Goal: Information Seeking & Learning: Find specific fact

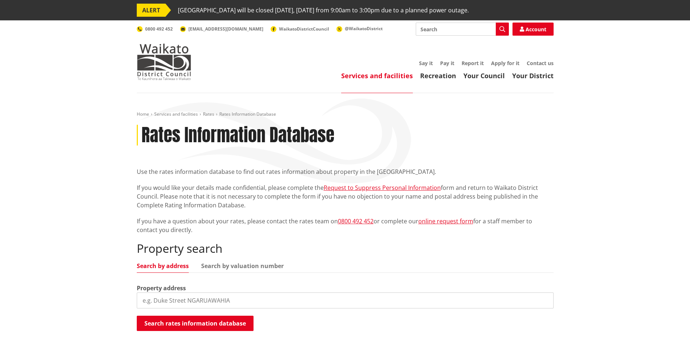
scroll to position [73, 0]
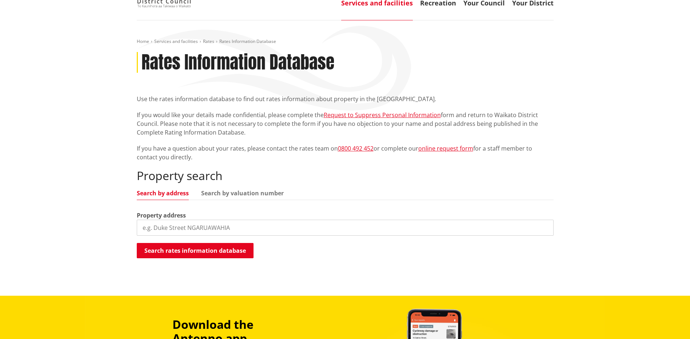
click at [187, 222] on input "search" at bounding box center [345, 228] width 417 height 16
click at [197, 246] on button "Search rates information database" at bounding box center [195, 250] width 117 height 15
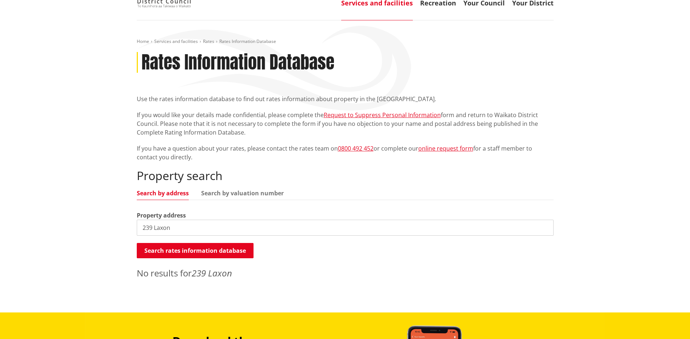
click at [152, 225] on input "239 Laxon" at bounding box center [345, 228] width 417 height 16
click at [182, 252] on button "Search rates information database" at bounding box center [195, 250] width 117 height 15
click at [185, 250] on button "Search rates information database" at bounding box center [195, 250] width 117 height 15
click at [151, 226] on input "231 Laxon" at bounding box center [345, 228] width 417 height 16
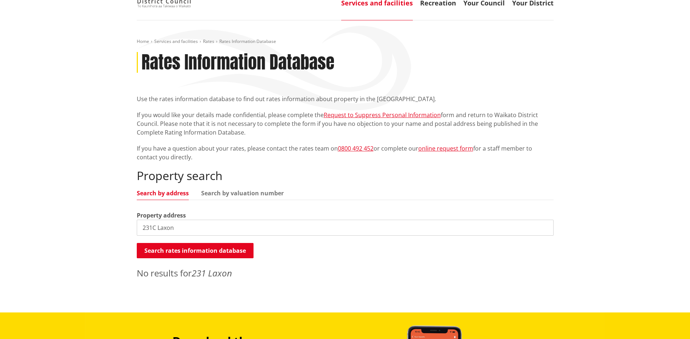
click at [184, 229] on input "231C Laxon" at bounding box center [345, 228] width 417 height 16
type input "231C Laxon"
click at [187, 253] on button "Search rates information database" at bounding box center [195, 250] width 117 height 15
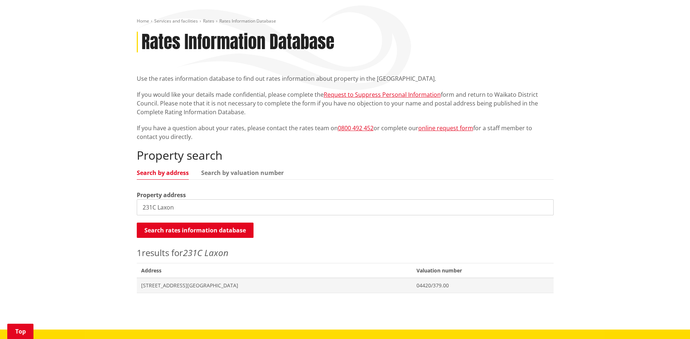
scroll to position [109, 0]
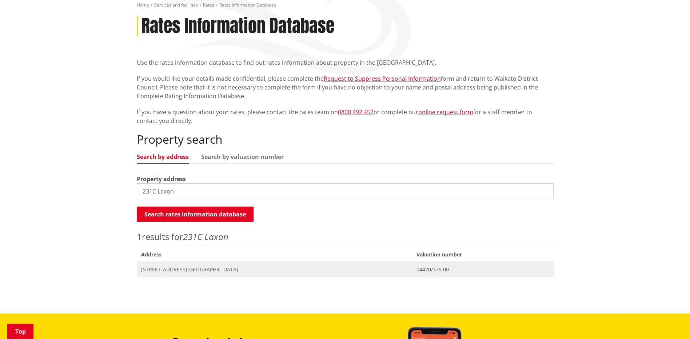
click at [179, 269] on span "[STREET_ADDRESS][GEOGRAPHIC_DATA]" at bounding box center [274, 269] width 267 height 7
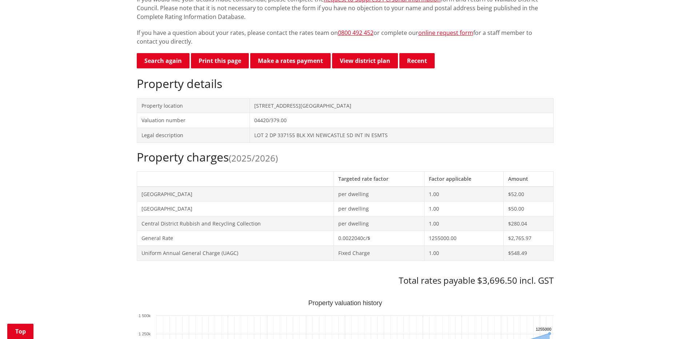
scroll to position [182, 0]
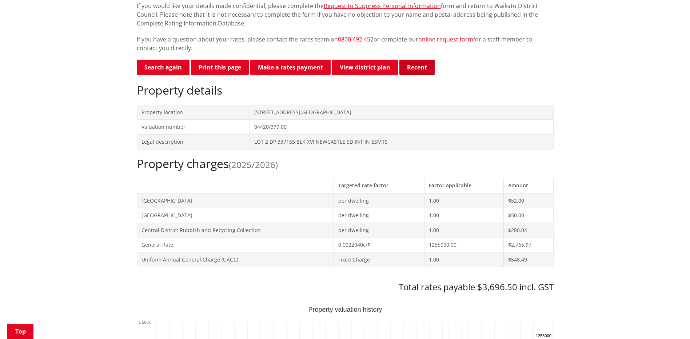
click at [417, 68] on button "Recent" at bounding box center [417, 67] width 35 height 15
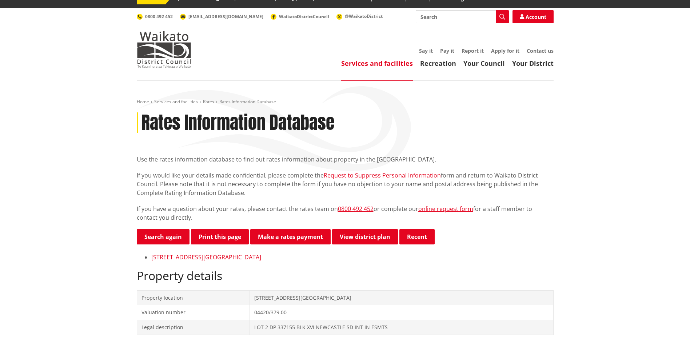
scroll to position [0, 0]
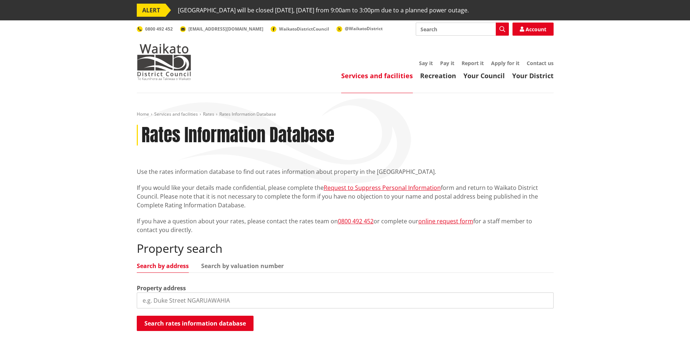
scroll to position [109, 0]
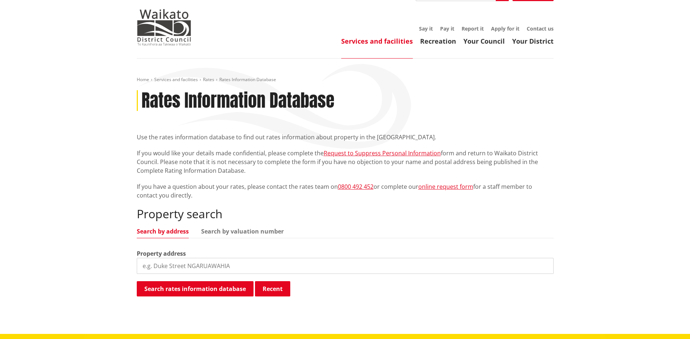
scroll to position [36, 0]
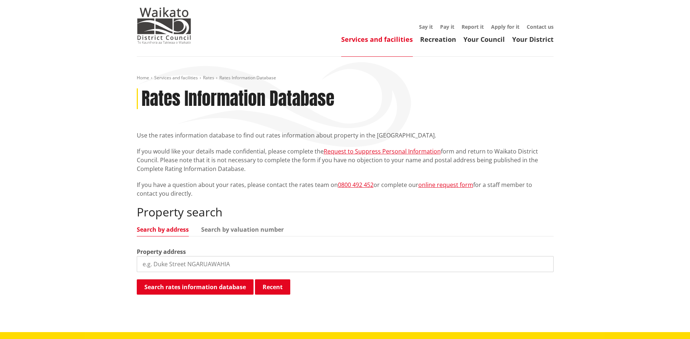
click at [201, 264] on input "search" at bounding box center [345, 264] width 417 height 16
type input "30 Jon Roe"
click at [208, 290] on button "Search rates information database" at bounding box center [195, 286] width 117 height 15
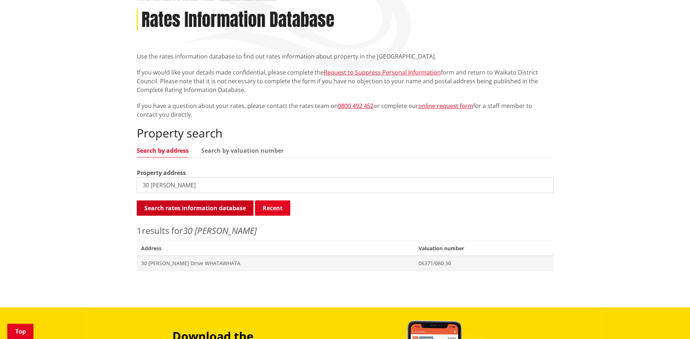
scroll to position [146, 0]
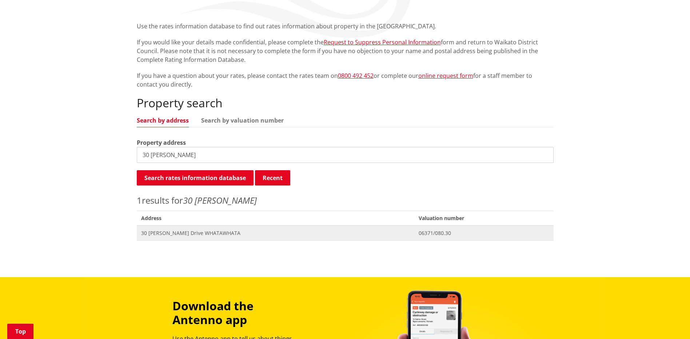
click at [176, 234] on span "30 [PERSON_NAME] Drive WHATAWHATA" at bounding box center [275, 233] width 269 height 7
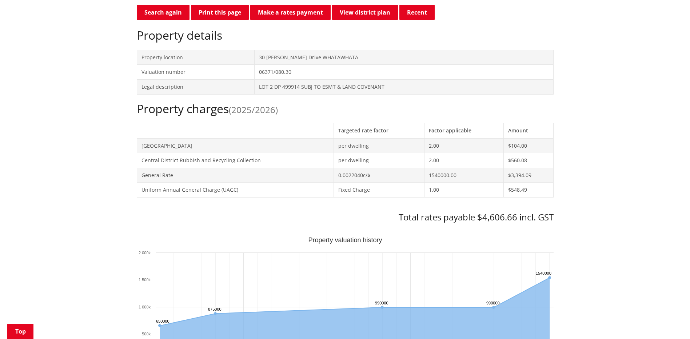
scroll to position [218, 0]
